Goal: Task Accomplishment & Management: Manage account settings

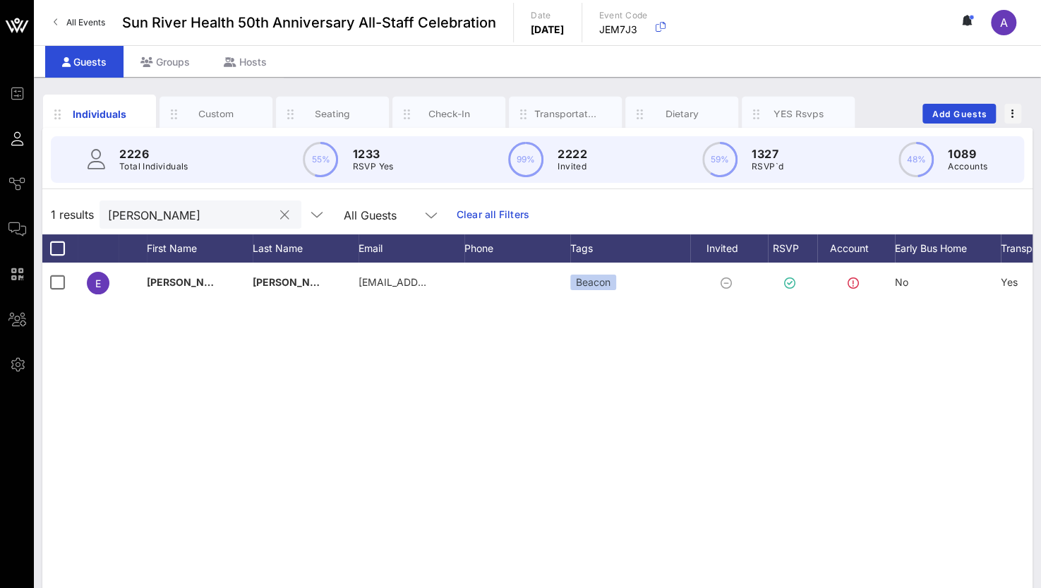
scroll to position [0, 109]
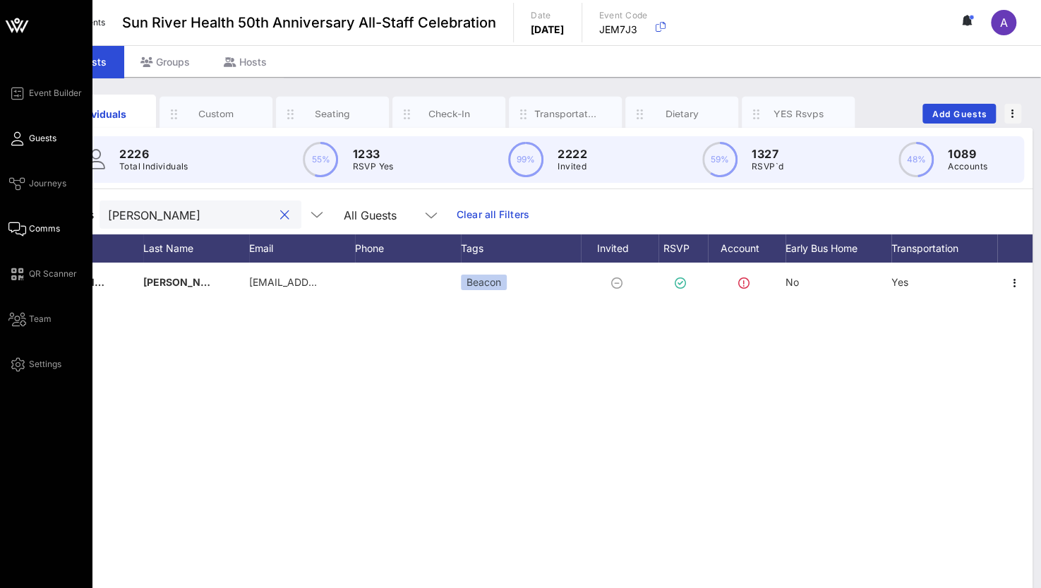
drag, startPoint x: 188, startPoint y: 215, endPoint x: 23, endPoint y: 222, distance: 164.5
click at [23, 222] on div "Event Builder Guests Journeys Comms QR Scanner Team Settings Sun River Health 5…" at bounding box center [520, 350] width 1041 height 700
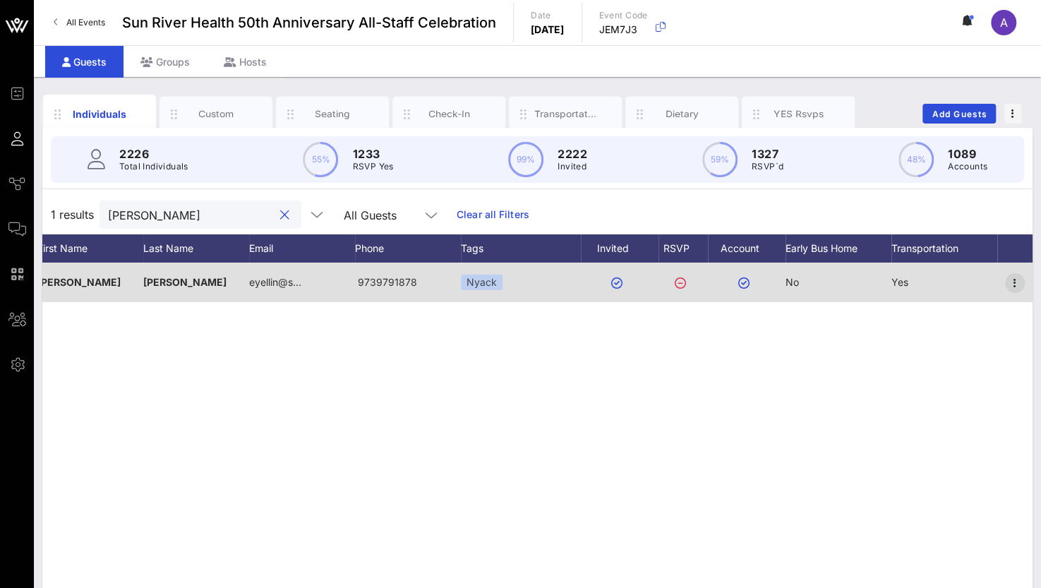
type input "[PERSON_NAME]"
click at [1014, 279] on icon "button" at bounding box center [1014, 282] width 17 height 17
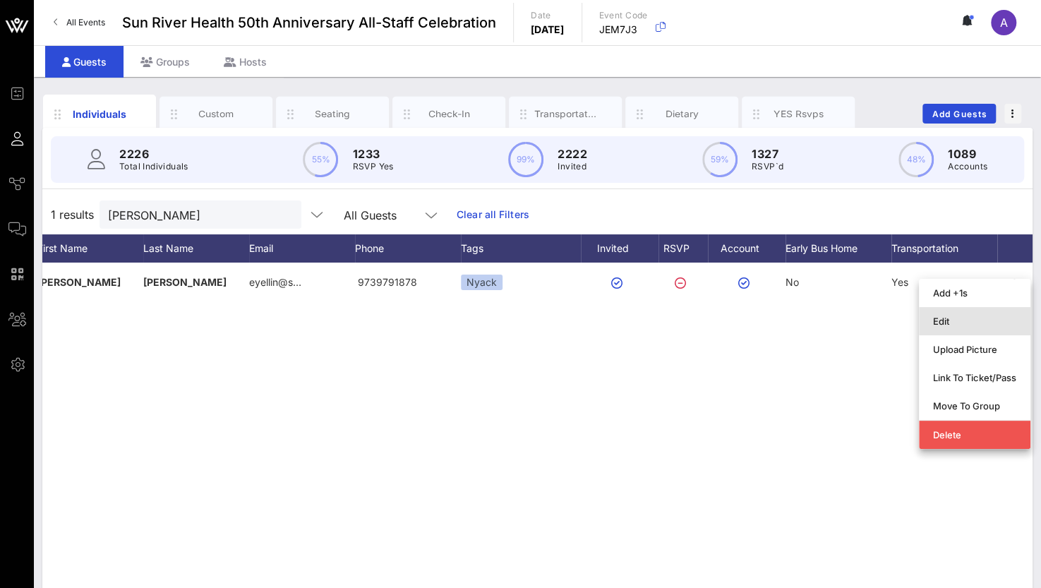
click at [933, 327] on div "Edit" at bounding box center [974, 320] width 83 height 11
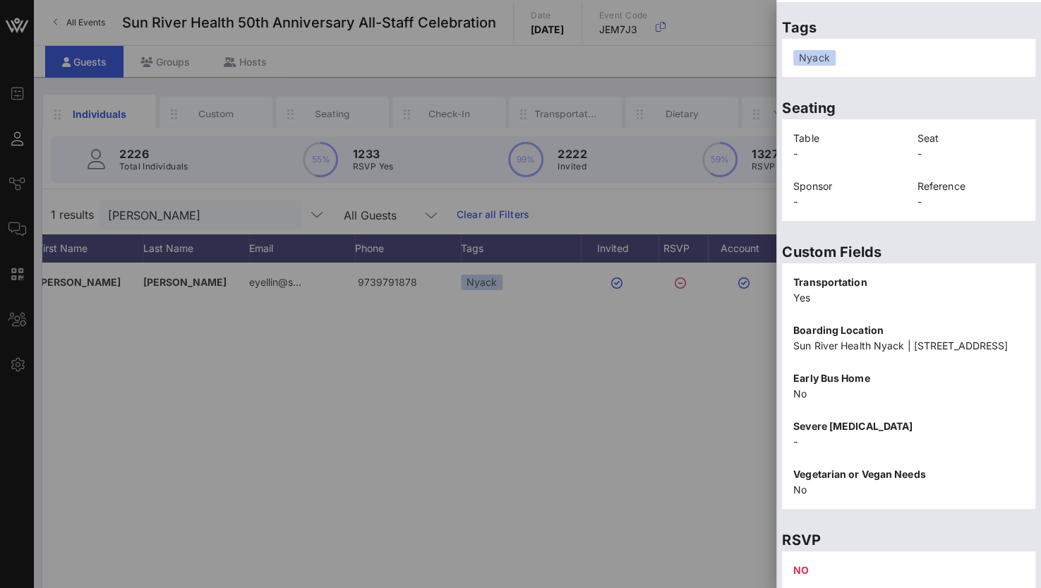
scroll to position [317, 0]
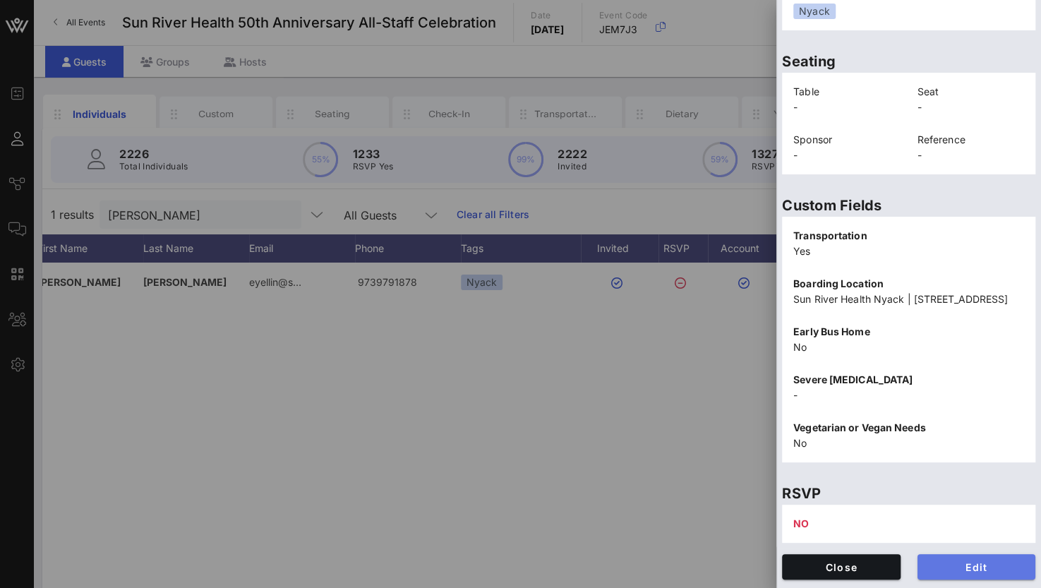
click at [948, 571] on span "Edit" at bounding box center [977, 567] width 96 height 12
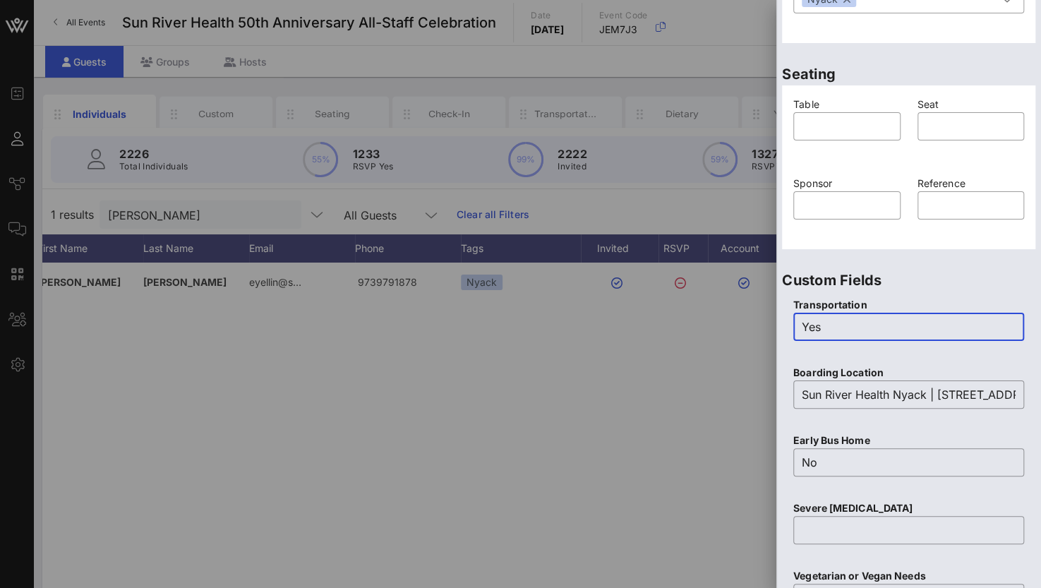
drag, startPoint x: 854, startPoint y: 320, endPoint x: 718, endPoint y: 324, distance: 135.6
click at [718, 324] on div "Event Builder Guests Journeys Comms QR Scanner Team Settings Sun River Health 5…" at bounding box center [520, 350] width 1041 height 700
type input "No"
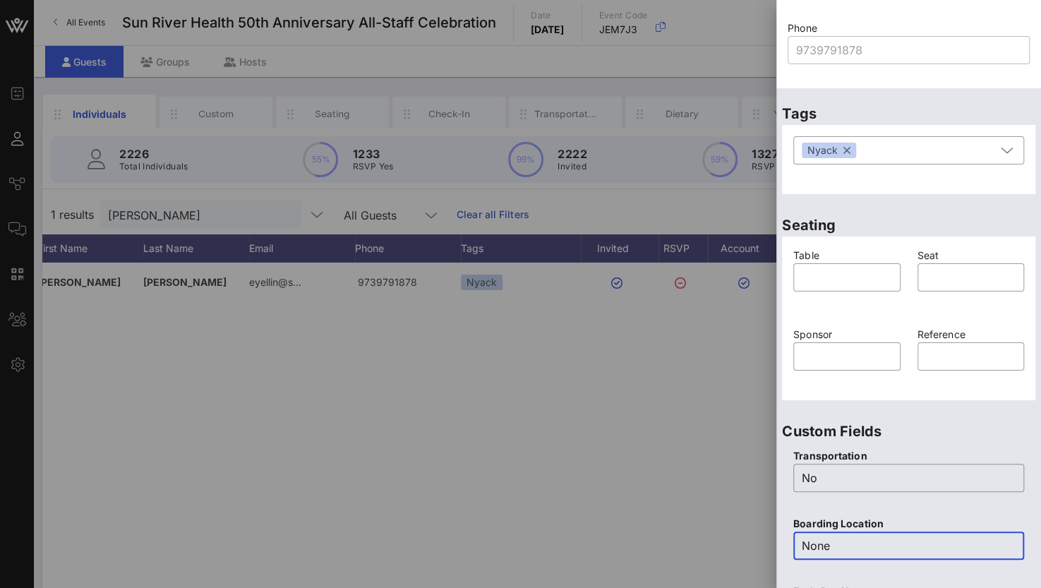
scroll to position [105, 0]
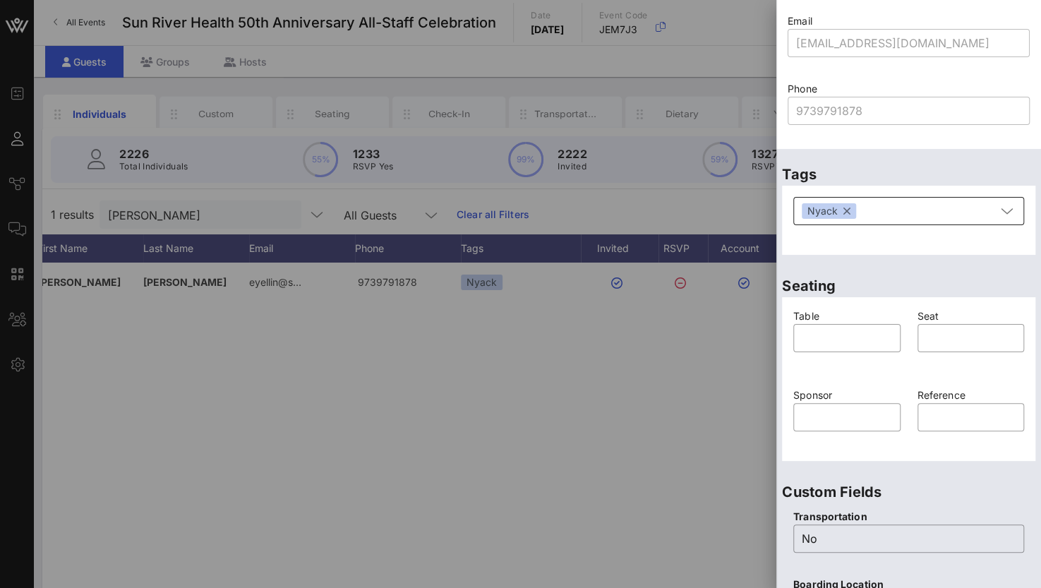
type input "None"
click at [846, 215] on button "button" at bounding box center [846, 211] width 7 height 16
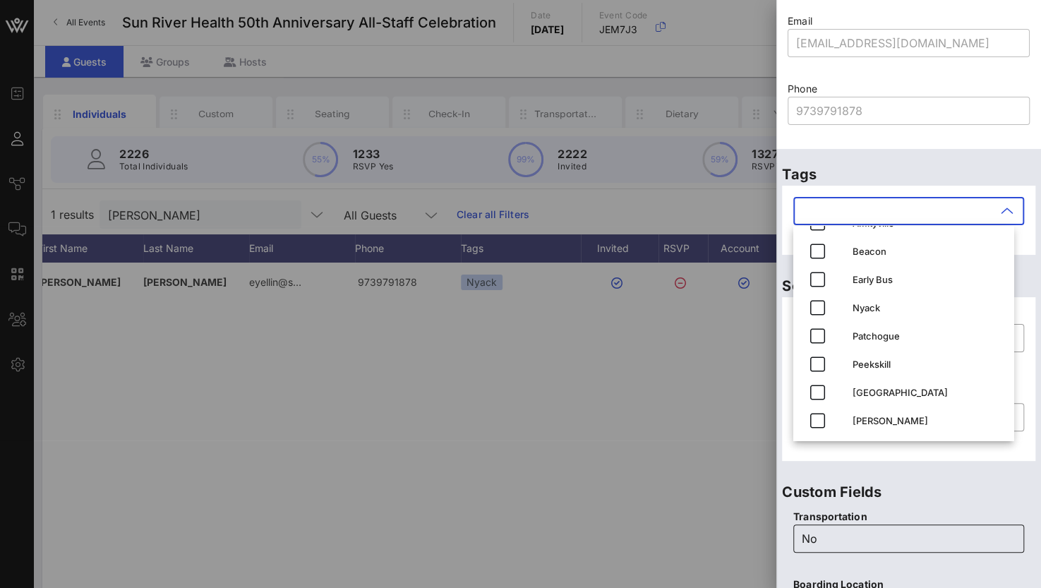
scroll to position [552, 0]
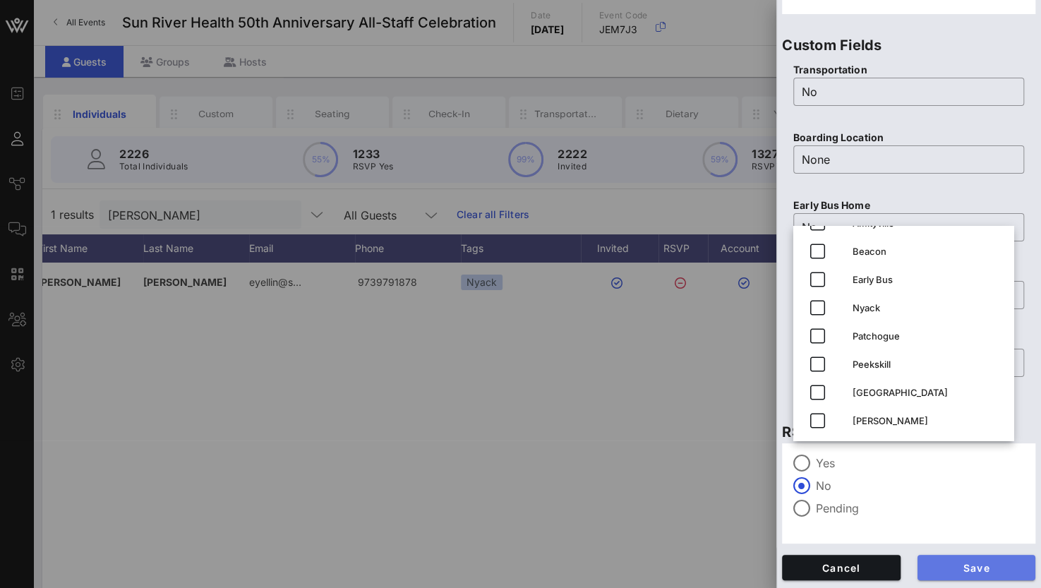
click at [970, 572] on span "Save" at bounding box center [977, 568] width 96 height 12
